Goal: Go to known website: Access a specific website the user already knows

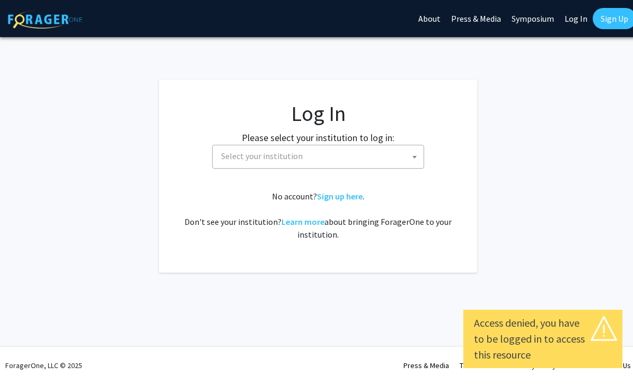
select select
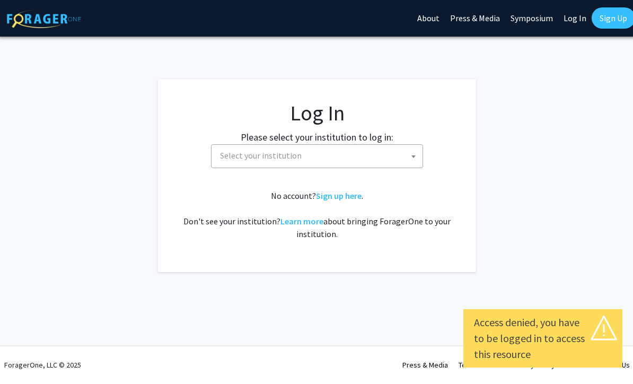
scroll to position [0, 1]
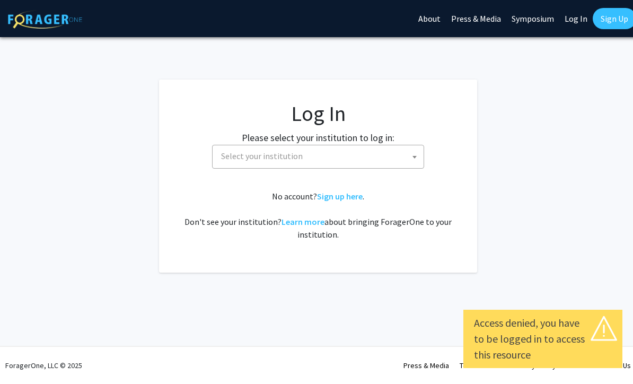
select select
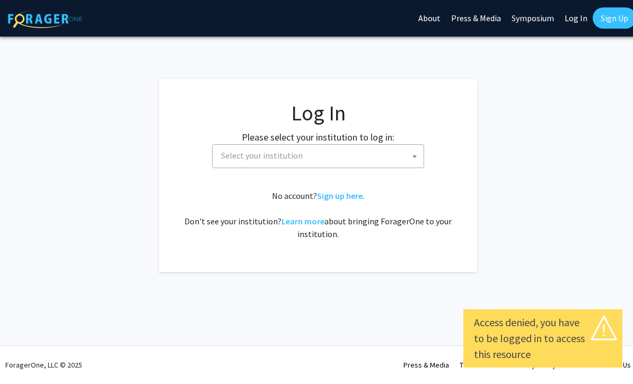
scroll to position [1, 0]
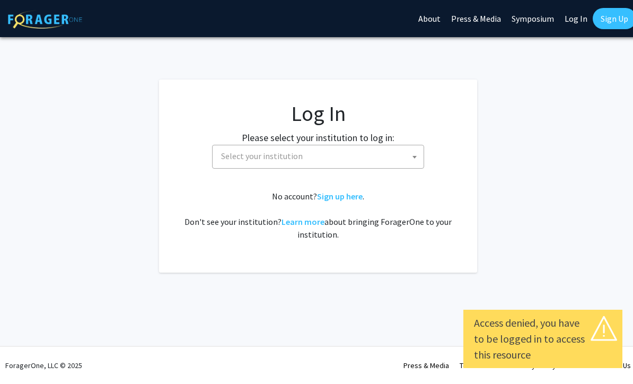
select select
